Goal: Task Accomplishment & Management: Manage account settings

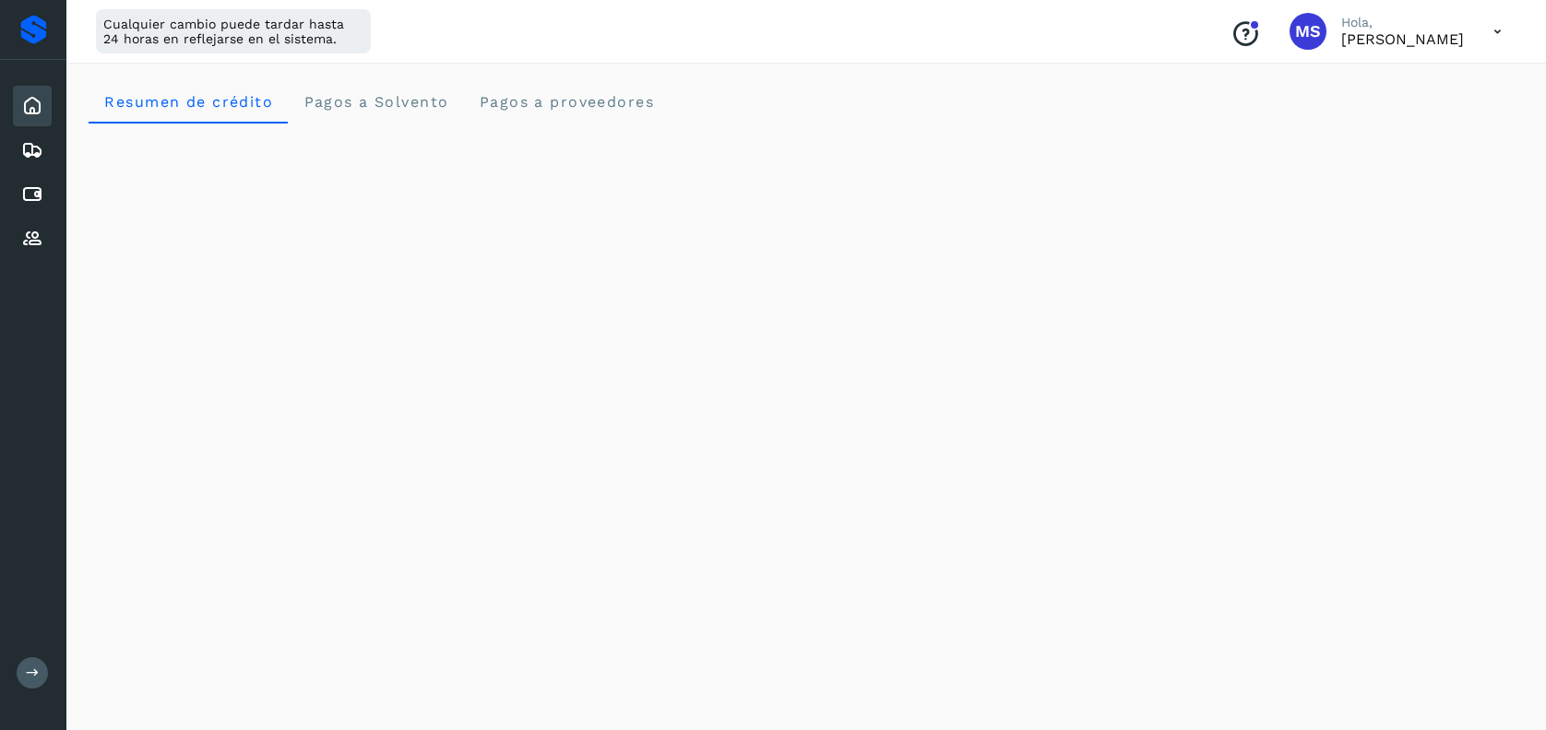
scroll to position [983, 0]
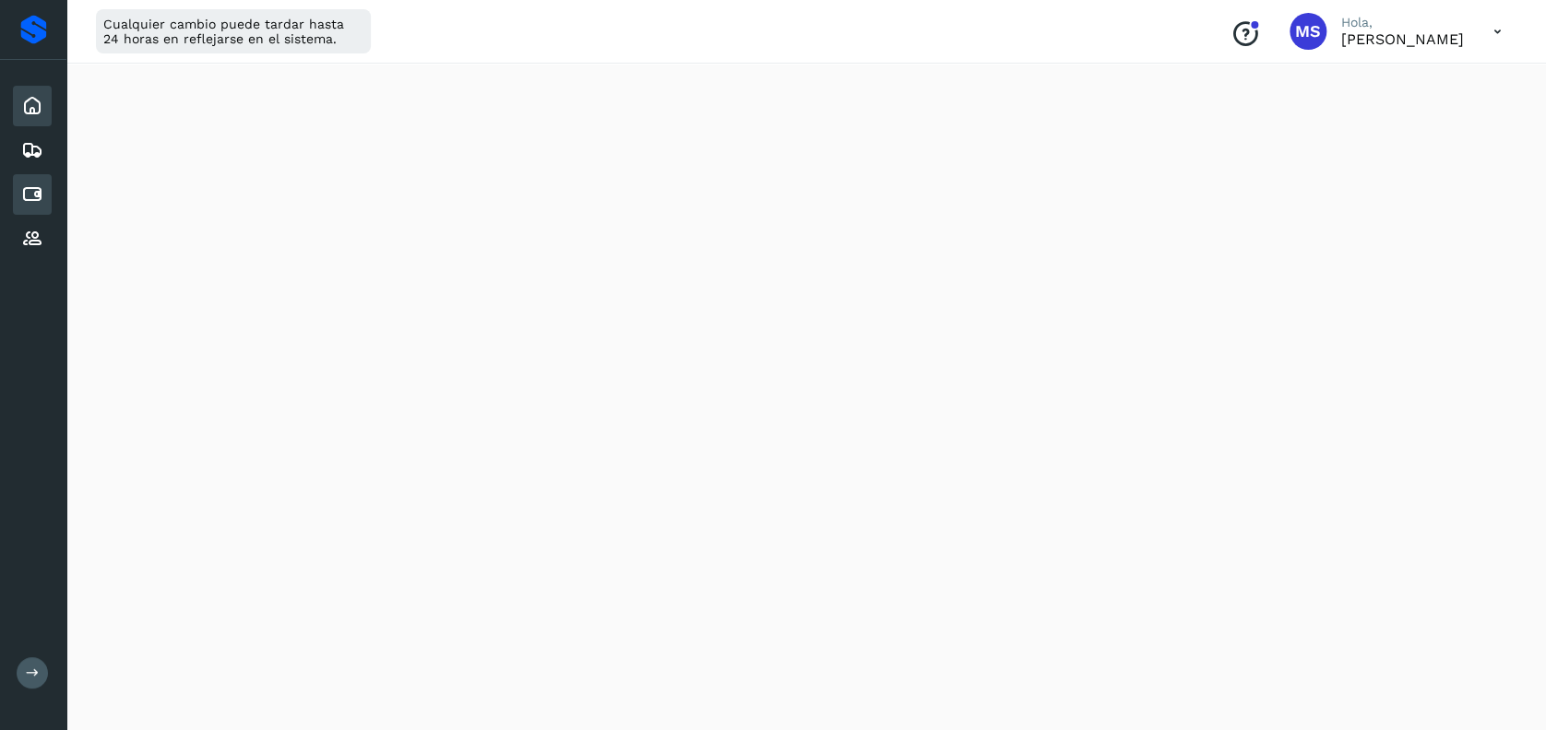
click at [27, 179] on div "Cuentas por pagar" at bounding box center [32, 194] width 39 height 41
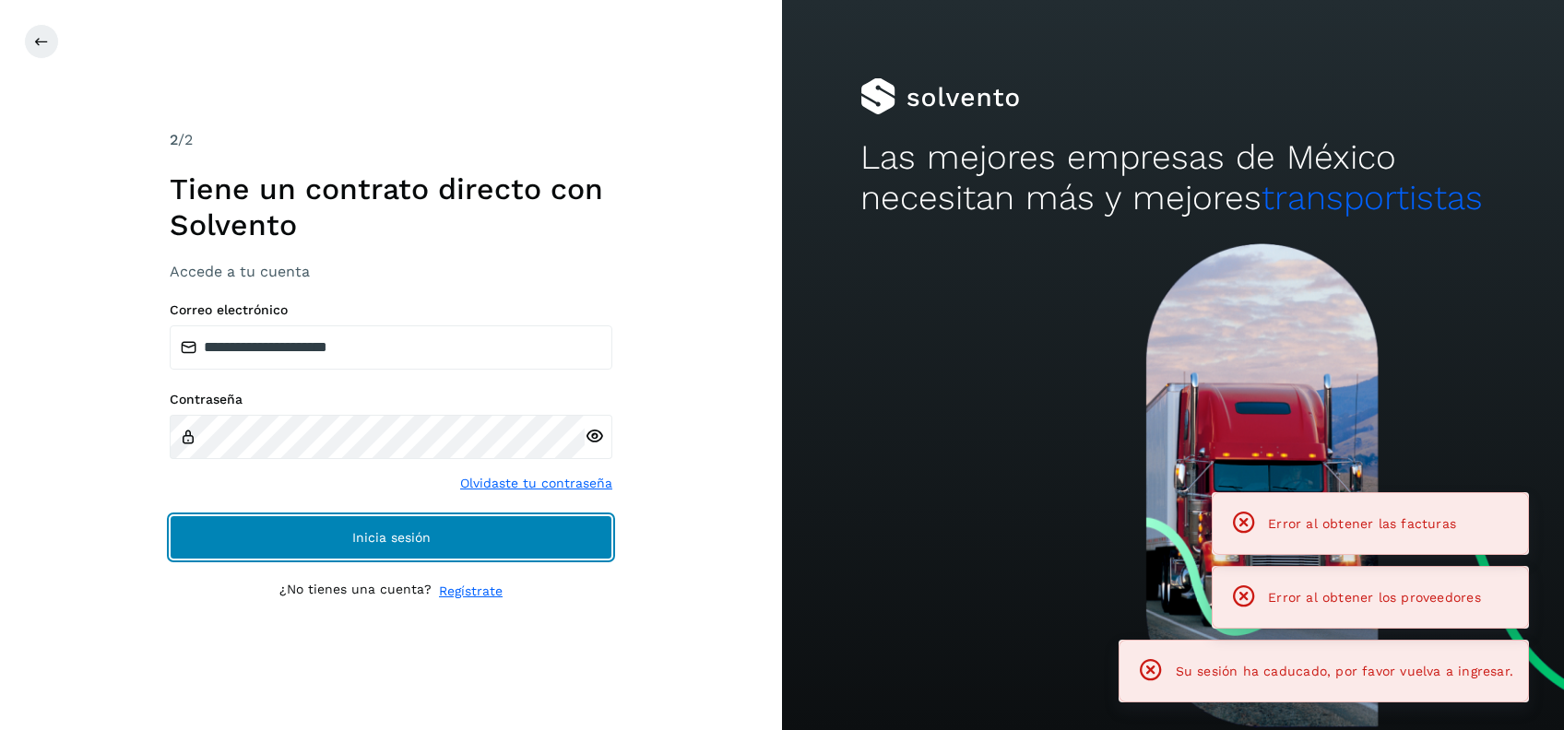
click at [410, 522] on button "Inicia sesión" at bounding box center [391, 538] width 443 height 44
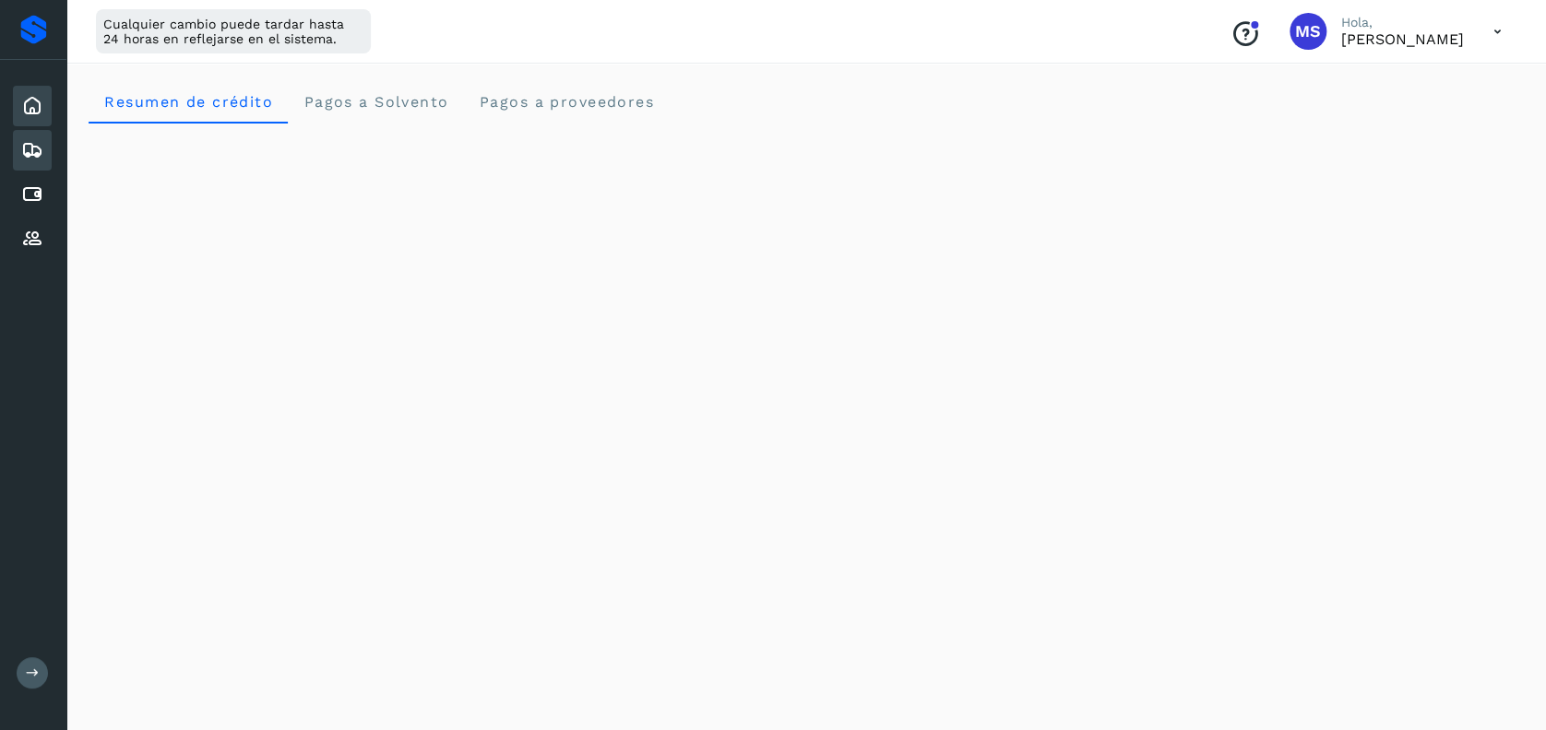
click at [41, 146] on icon at bounding box center [32, 150] width 22 height 22
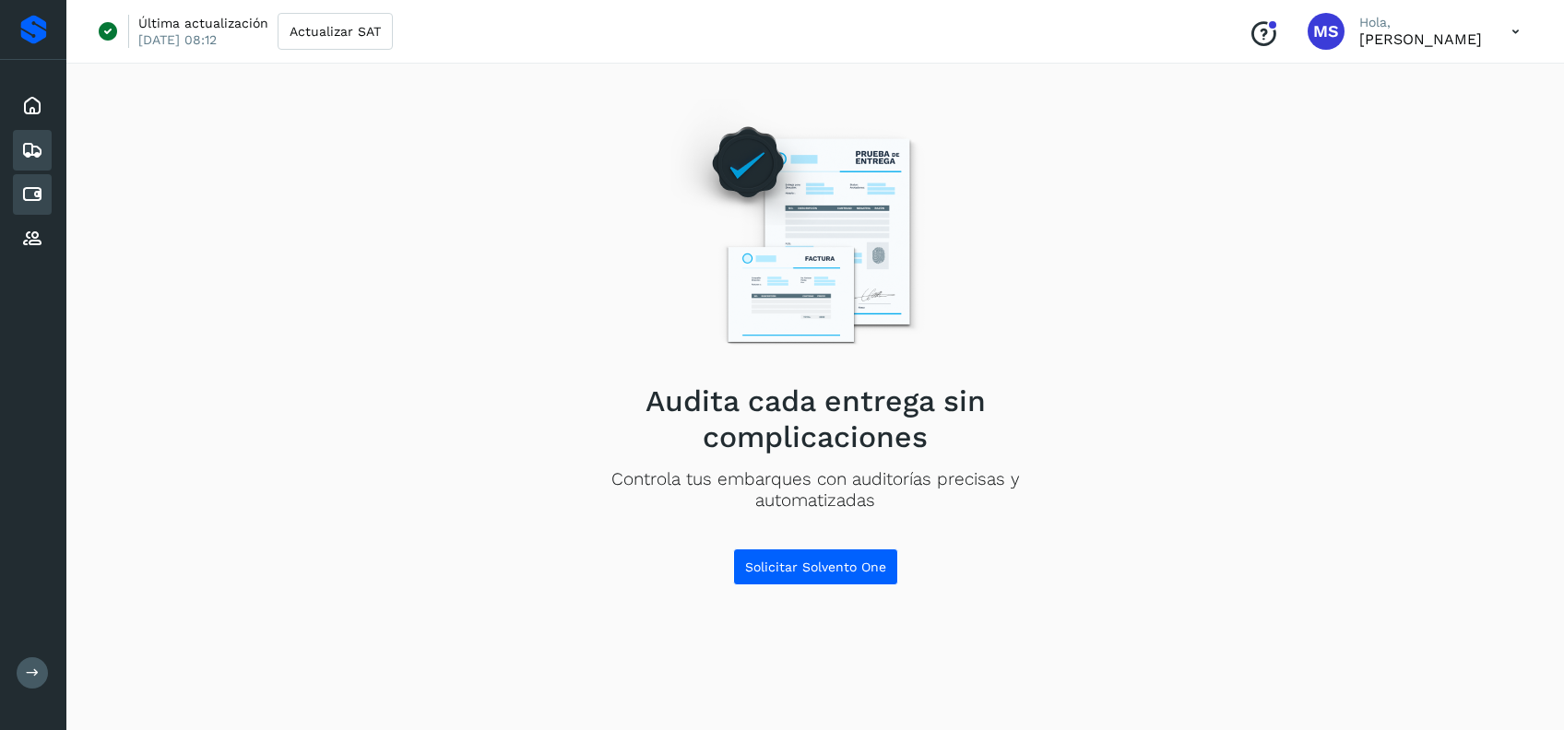
click at [34, 200] on icon at bounding box center [32, 195] width 22 height 22
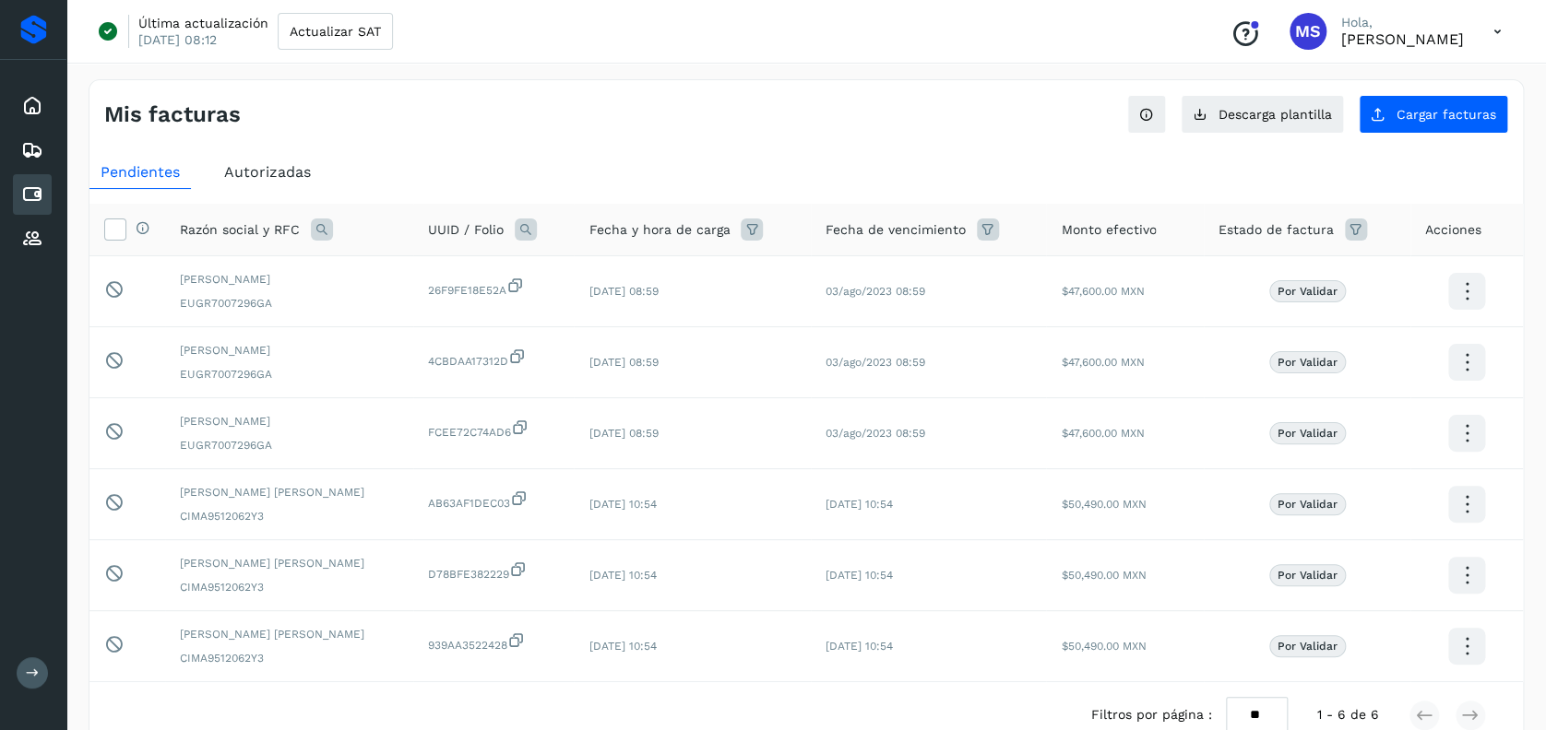
click at [24, 260] on div "Inicio Embarques Cuentas por pagar Proveedores" at bounding box center [33, 172] width 66 height 225
click at [38, 231] on icon at bounding box center [32, 239] width 22 height 22
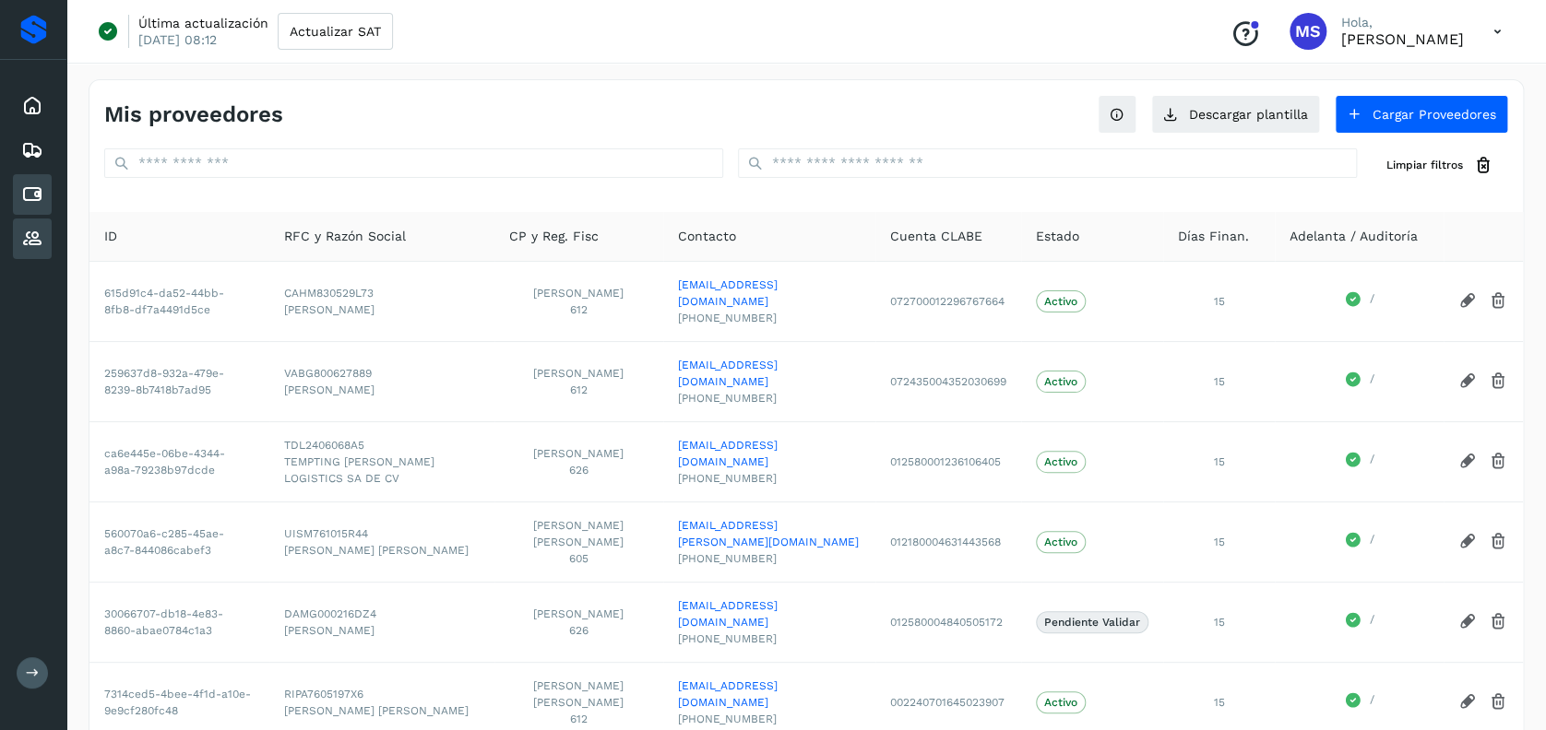
click at [36, 192] on icon at bounding box center [32, 195] width 22 height 22
